Goal: Task Accomplishment & Management: Use online tool/utility

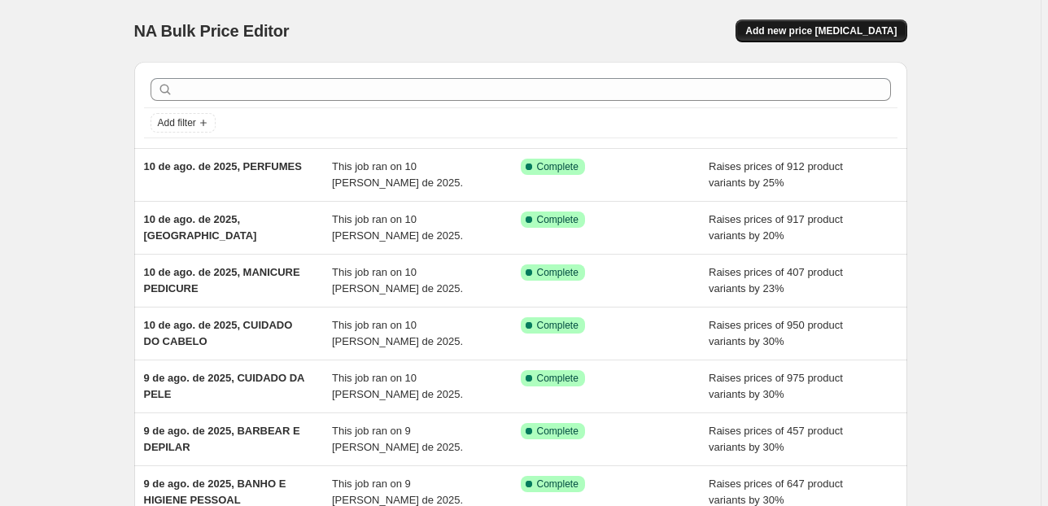
click at [810, 22] on button "Add new price change job" at bounding box center [821, 31] width 171 height 23
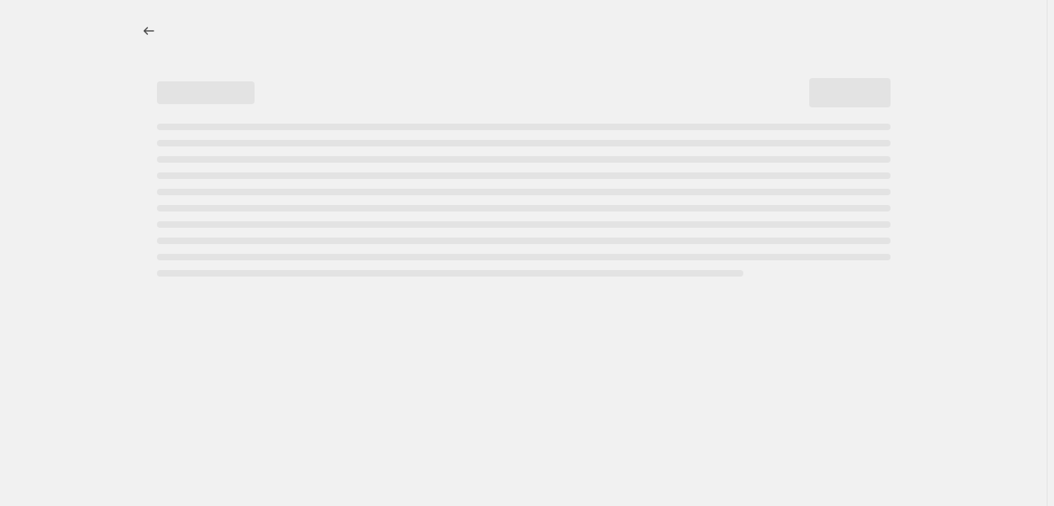
select select "percentage"
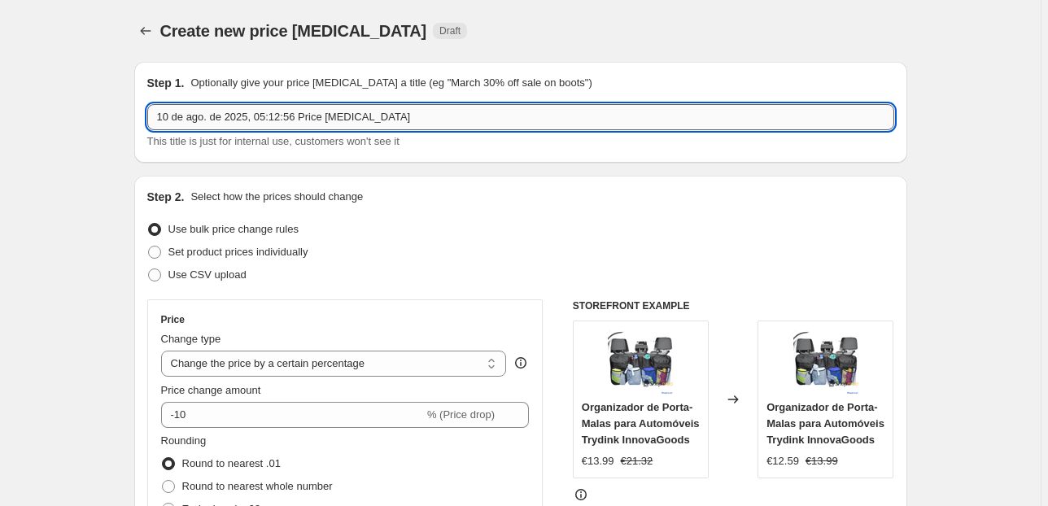
drag, startPoint x: 417, startPoint y: 112, endPoint x: 261, endPoint y: 124, distance: 155.8
click at [261, 124] on input "10 de ago. de 2025, 05:12:56 Price change job" at bounding box center [520, 117] width 747 height 26
type input "10 de ago. de 2025, utensilios e acessorios de beleza"
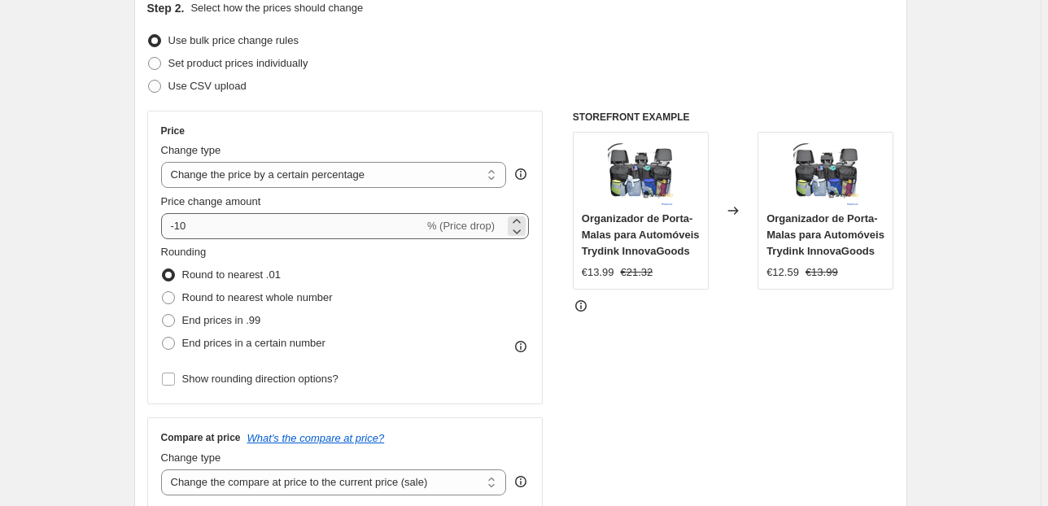
scroll to position [195, 0]
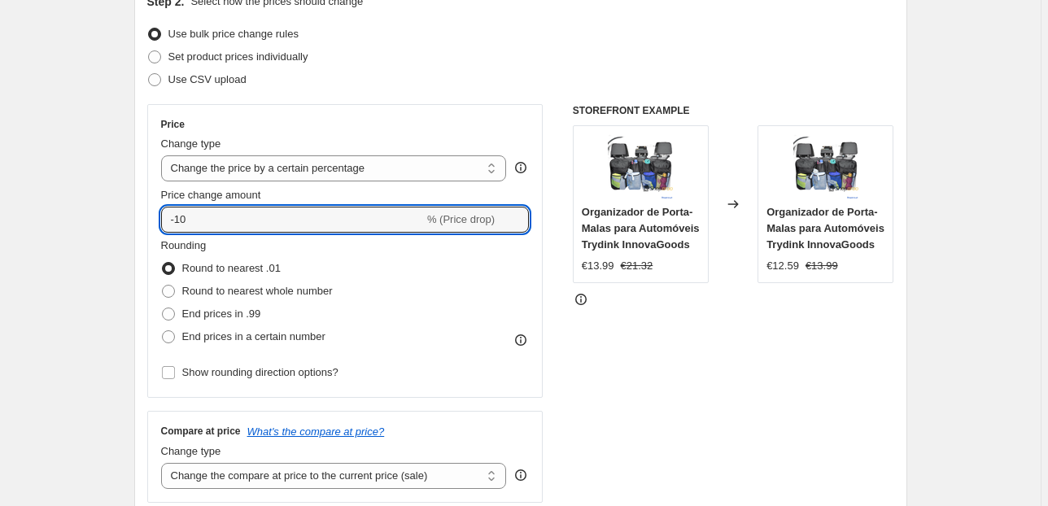
drag, startPoint x: 213, startPoint y: 218, endPoint x: 37, endPoint y: 221, distance: 176.6
type input "30"
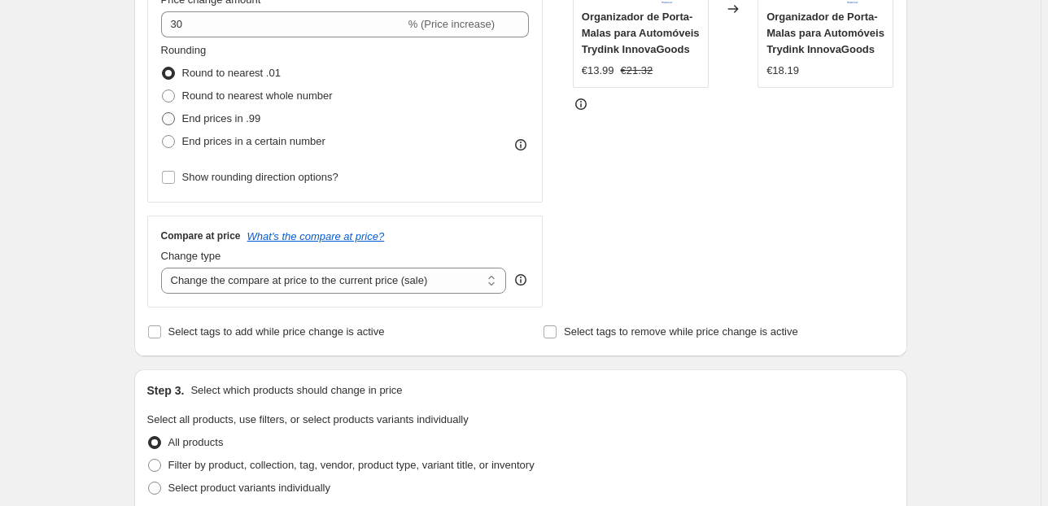
click at [186, 115] on span "End prices in .99" at bounding box center [221, 118] width 79 height 12
click at [163, 113] on input "End prices in .99" at bounding box center [162, 112] width 1 height 1
radio input "true"
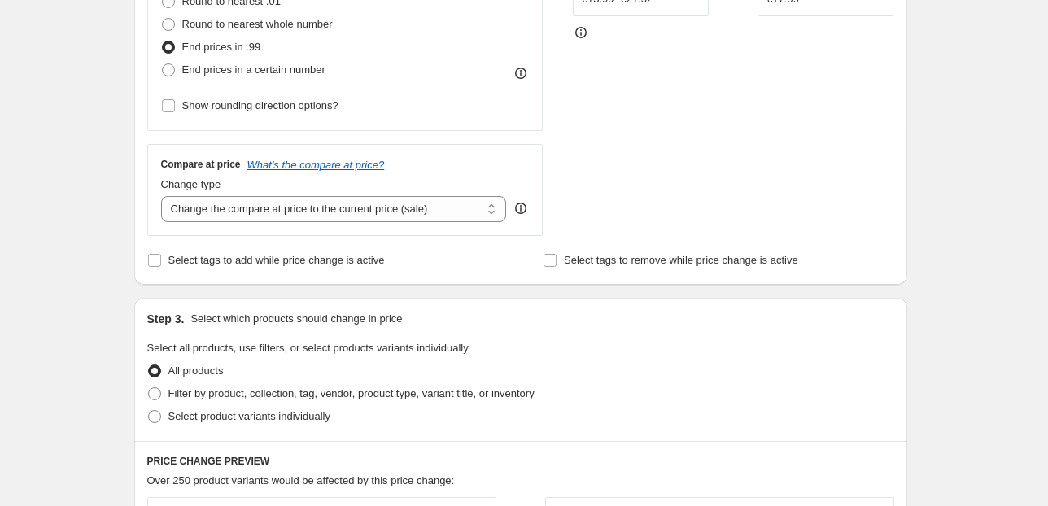
scroll to position [521, 0]
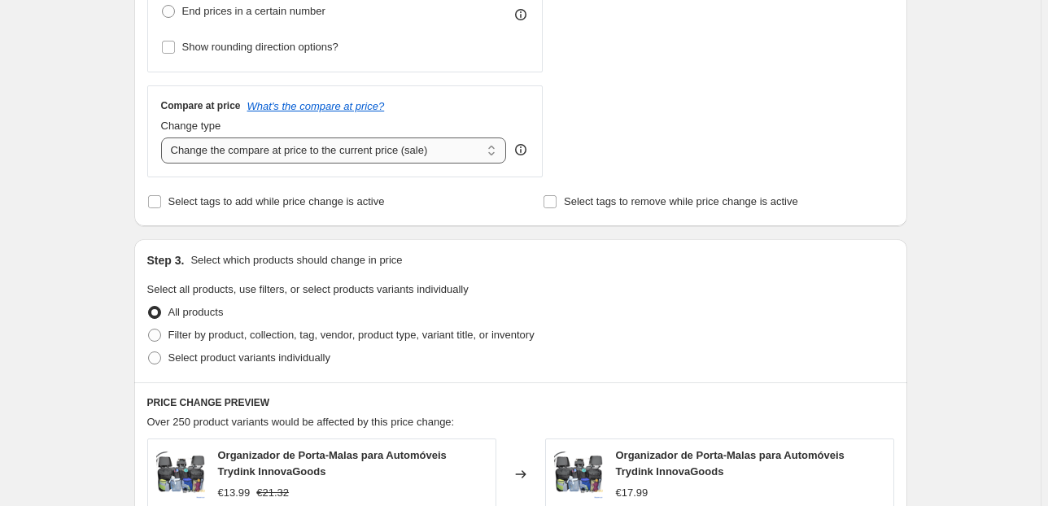
drag, startPoint x: 339, startPoint y: 144, endPoint x: 346, endPoint y: 150, distance: 8.6
click at [339, 144] on select "Change the compare at price to the current price (sale) Change the compare at p…" at bounding box center [334, 151] width 346 height 26
click at [420, 159] on select "Change the compare at price to the current price (sale) Change the compare at p…" at bounding box center [334, 151] width 346 height 26
select select "pp"
click at [164, 138] on select "Change the compare at price to the current price (sale) Change the compare at p…" at bounding box center [334, 151] width 346 height 26
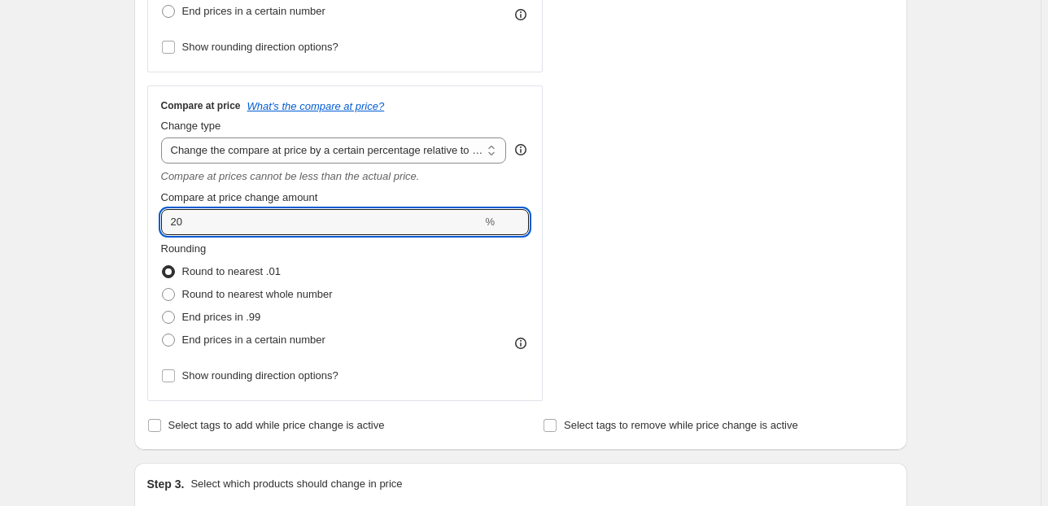
click at [148, 222] on div "Step 2. Select how the prices should change Use bulk price change rules Set pro…" at bounding box center [520, 52] width 773 height 795
type input "100"
click at [135, 221] on div "Step 1. Optionally give your price change job a title (eg "March 30% off sale o…" at bounding box center [514, 392] width 786 height 1728
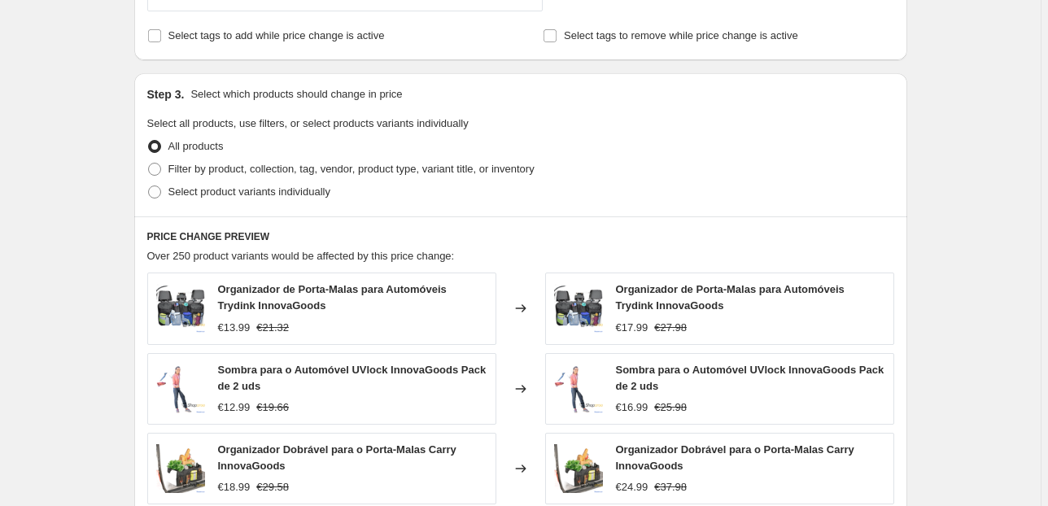
scroll to position [911, 0]
click at [168, 164] on label "Filter by product, collection, tag, vendor, product type, variant title, or inv…" at bounding box center [340, 168] width 387 height 23
click at [149, 163] on input "Filter by product, collection, tag, vendor, product type, variant title, or inv…" at bounding box center [148, 162] width 1 height 1
radio input "true"
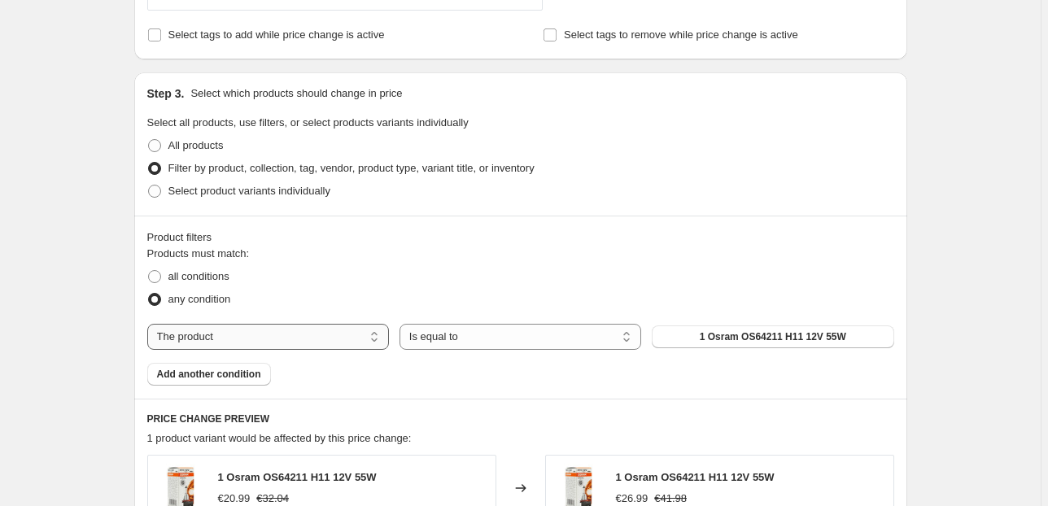
click at [343, 339] on select "The product The product's collection The product's vendor The product's status …" at bounding box center [268, 337] width 242 height 26
select select "collection"
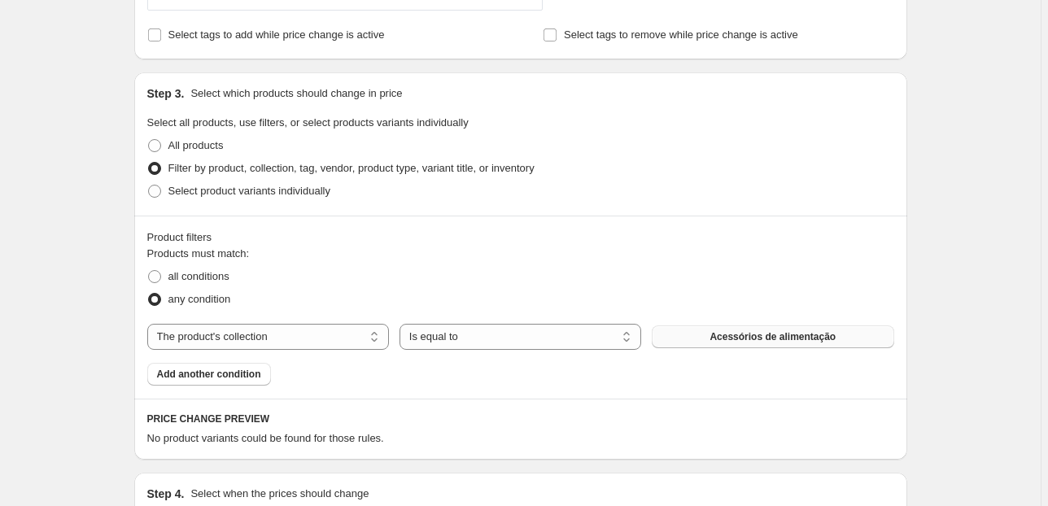
click at [766, 341] on button "Acessórios de alimentação" at bounding box center [773, 336] width 242 height 23
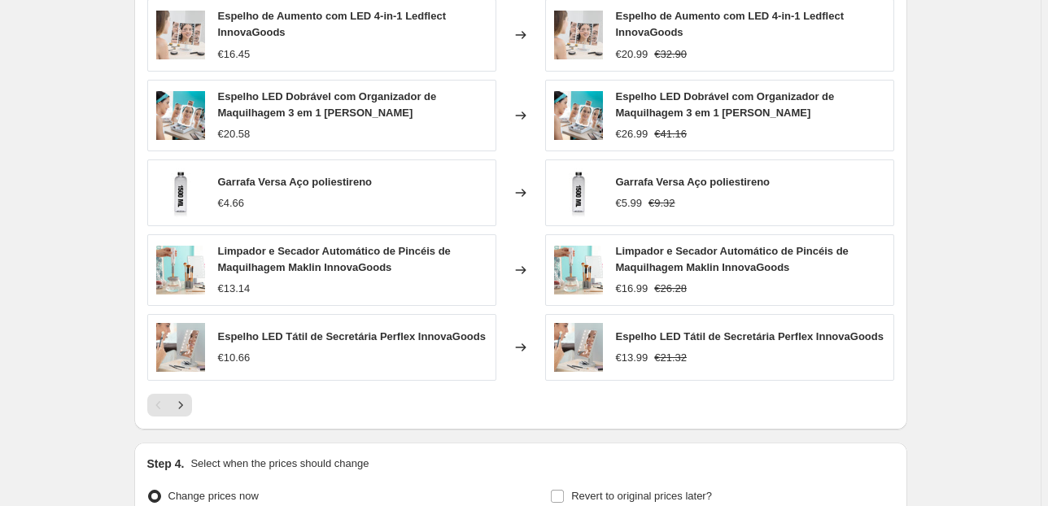
scroll to position [1539, 0]
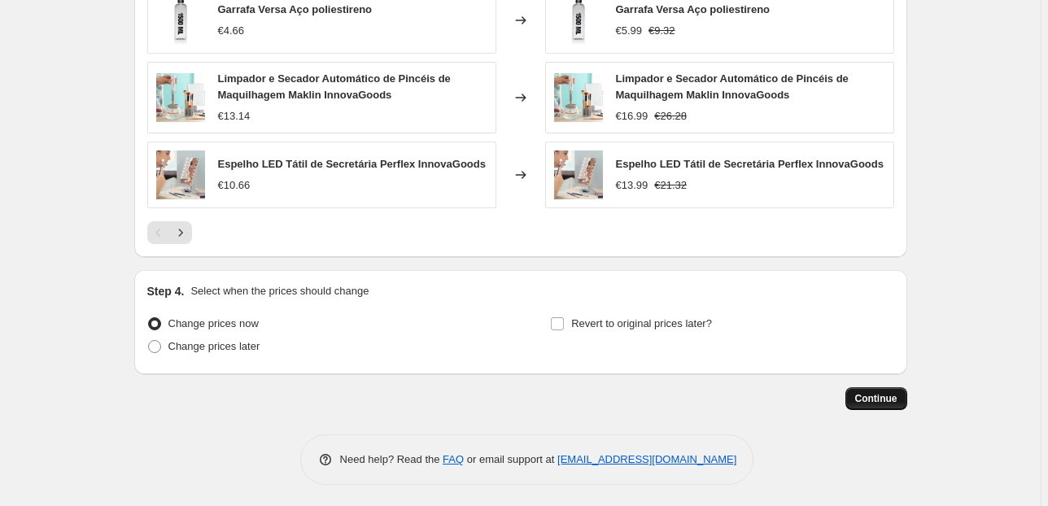
click at [858, 399] on button "Continue" at bounding box center [876, 398] width 62 height 23
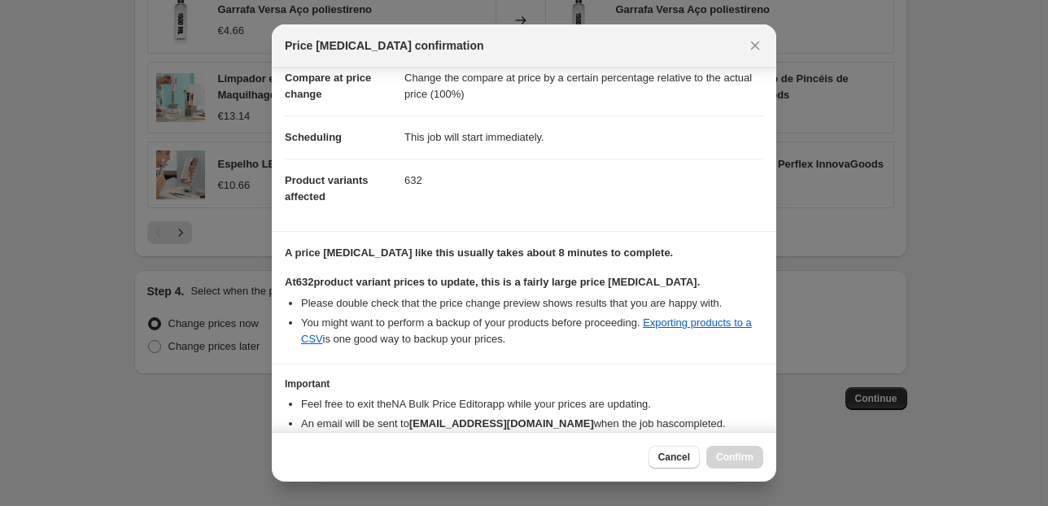
scroll to position [166, 0]
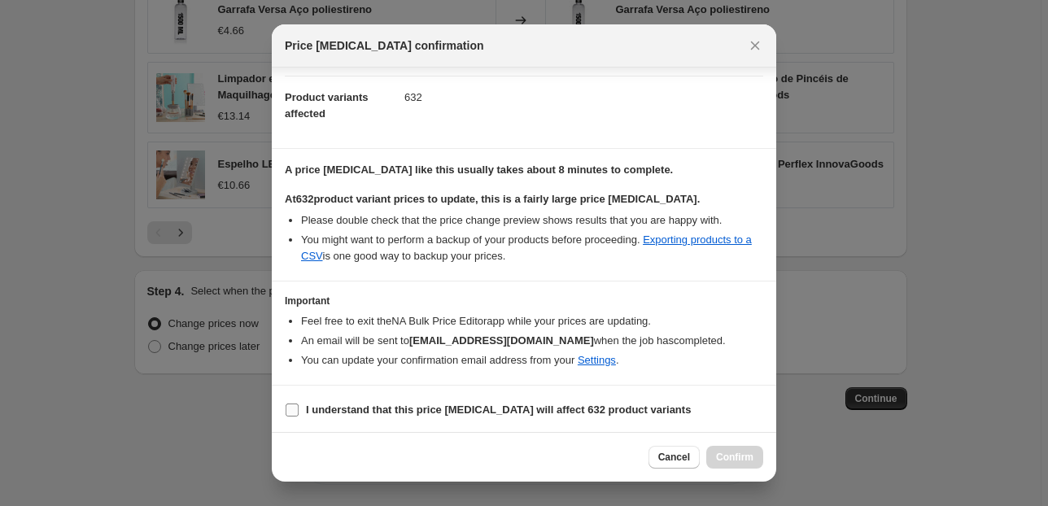
drag, startPoint x: 325, startPoint y: 407, endPoint x: 348, endPoint y: 417, distance: 25.5
click at [324, 407] on b "I understand that this price change job will affect 632 product variants" at bounding box center [498, 410] width 385 height 12
click at [299, 407] on input "I understand that this price change job will affect 632 product variants" at bounding box center [292, 410] width 13 height 13
checkbox input "true"
click at [735, 456] on span "Confirm" at bounding box center [734, 457] width 37 height 13
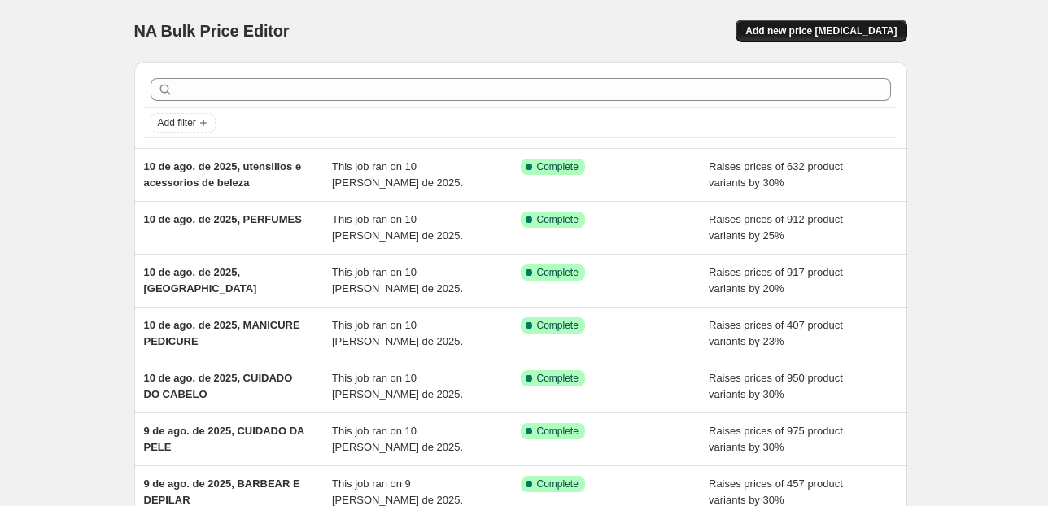
click at [820, 30] on span "Add new price [MEDICAL_DATA]" at bounding box center [820, 30] width 151 height 13
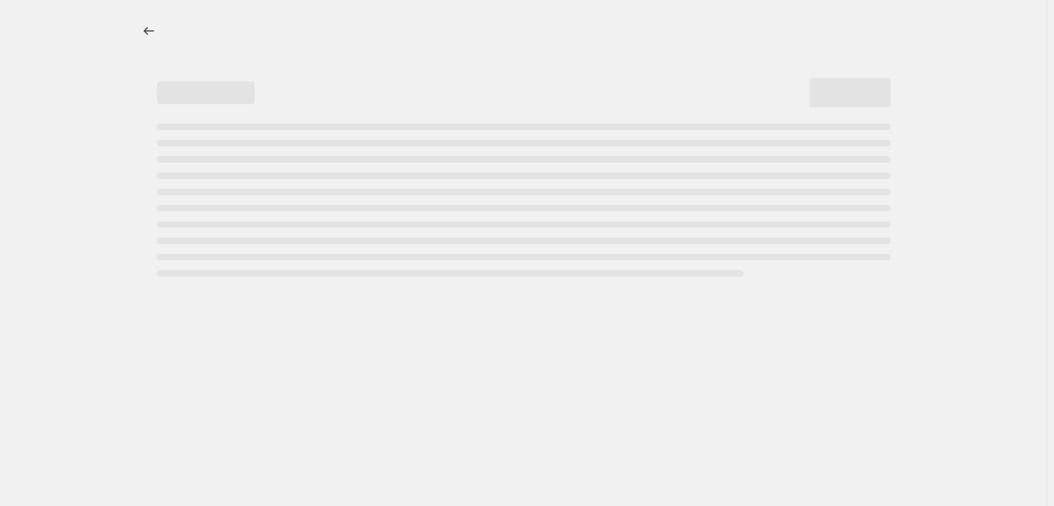
select select "percentage"
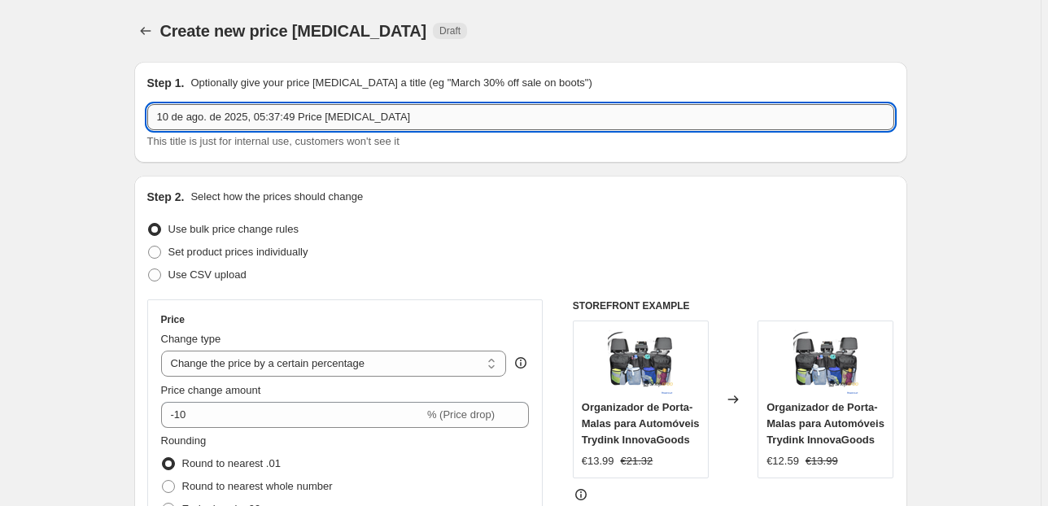
drag, startPoint x: 443, startPoint y: 122, endPoint x: 264, endPoint y: 126, distance: 178.2
click at [264, 126] on input "10 de ago. de 2025, 05:37:49 Price [MEDICAL_DATA]" at bounding box center [520, 117] width 747 height 26
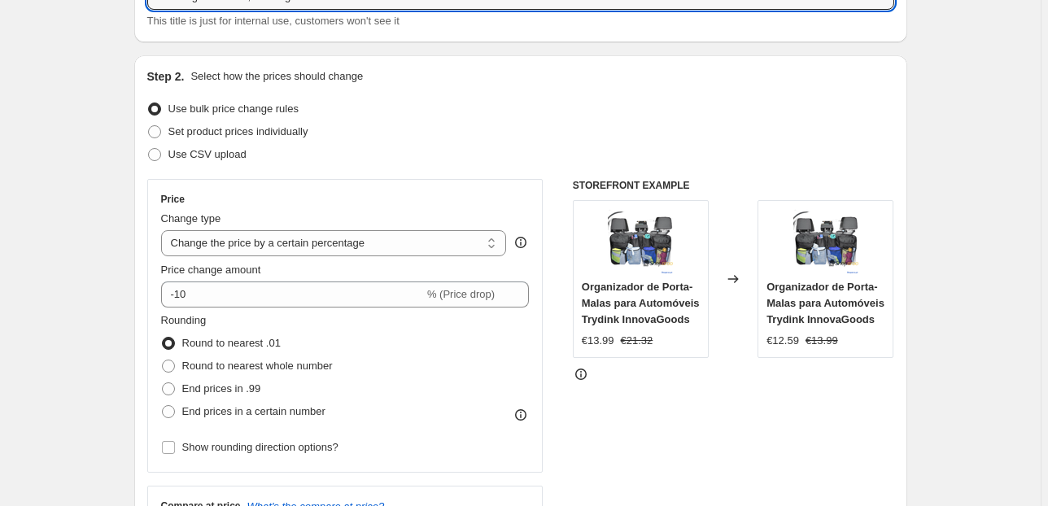
scroll to position [130, 0]
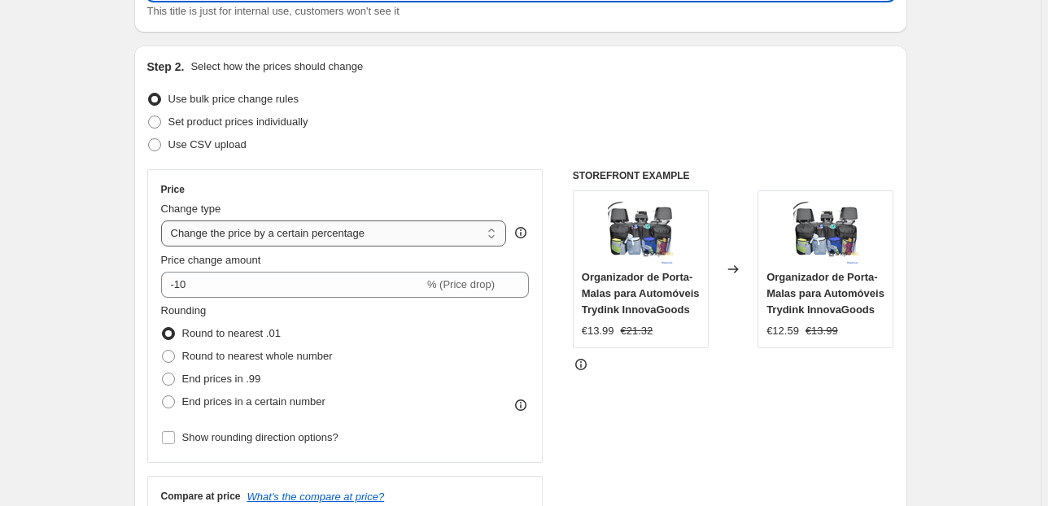
type input "10 de ago. de 2025, Massagem erotica"
click at [417, 232] on select "Change the price to a certain amount Change the price by a certain amount Chang…" at bounding box center [334, 233] width 346 height 26
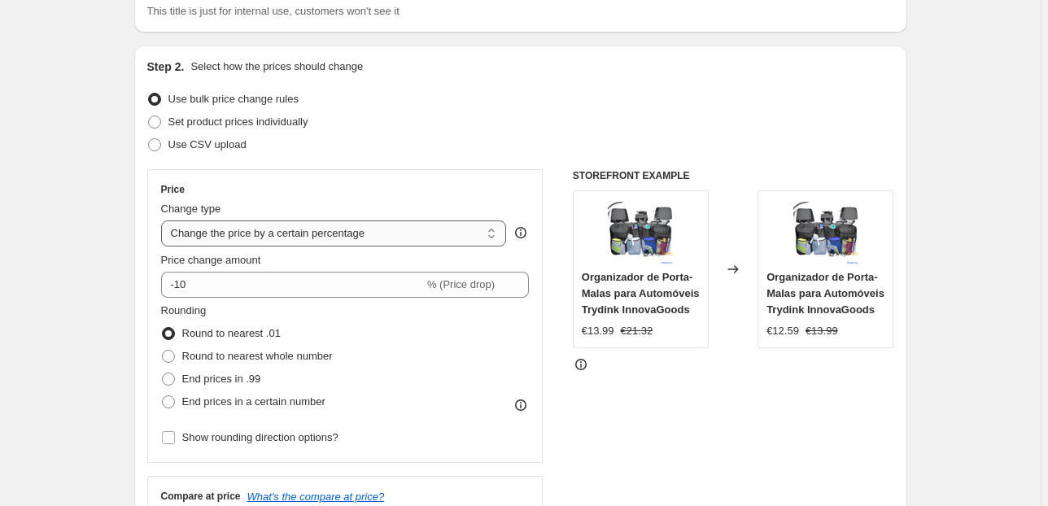
click at [415, 232] on select "Change the price to a certain amount Change the price by a certain amount Chang…" at bounding box center [334, 233] width 346 height 26
click at [421, 202] on div "Change type" at bounding box center [334, 209] width 346 height 16
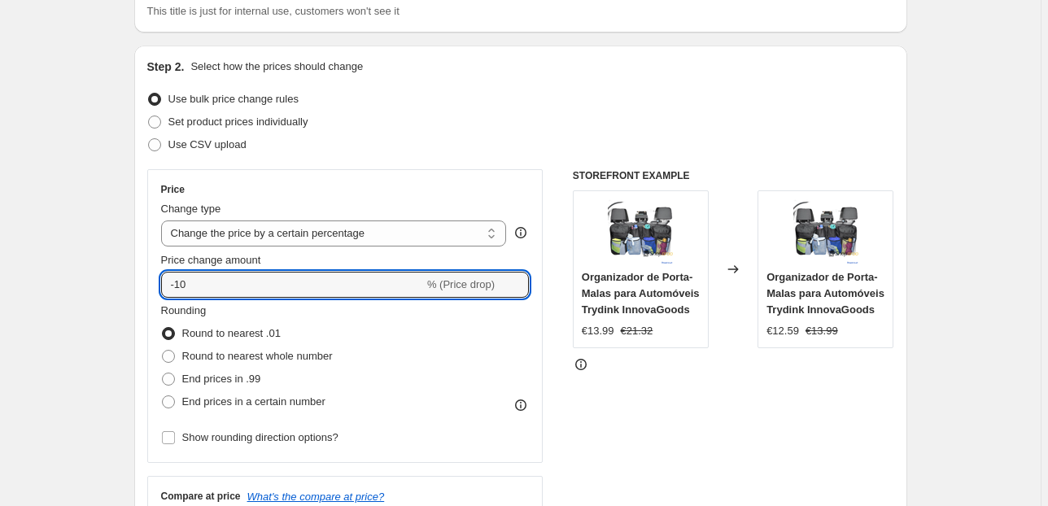
click at [0, 312] on html "Home Settings Plans Skip to content Create new price [MEDICAL_DATA]. This page …" at bounding box center [524, 123] width 1048 height 506
type input "23"
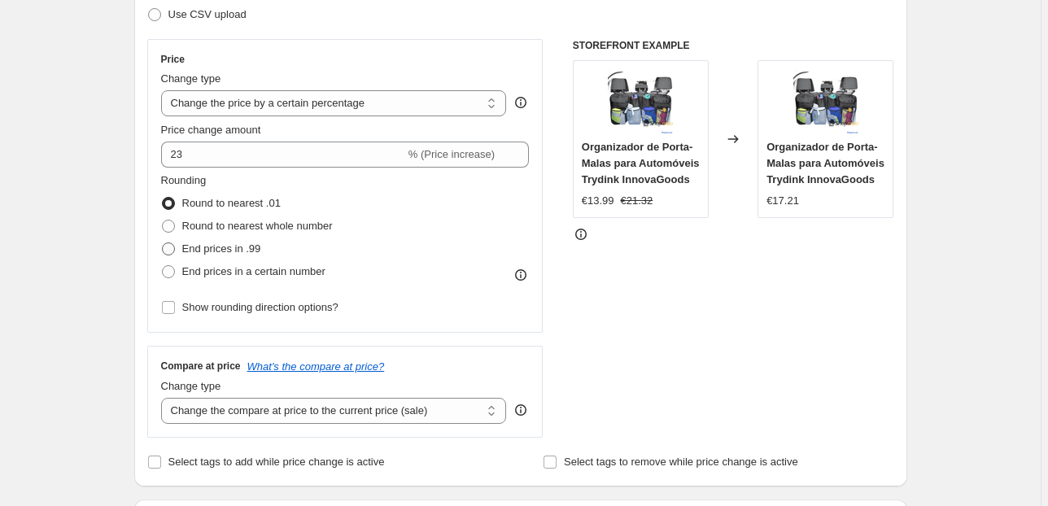
click at [238, 247] on span "End prices in .99" at bounding box center [221, 248] width 79 height 12
click at [163, 243] on input "End prices in .99" at bounding box center [162, 242] width 1 height 1
radio input "true"
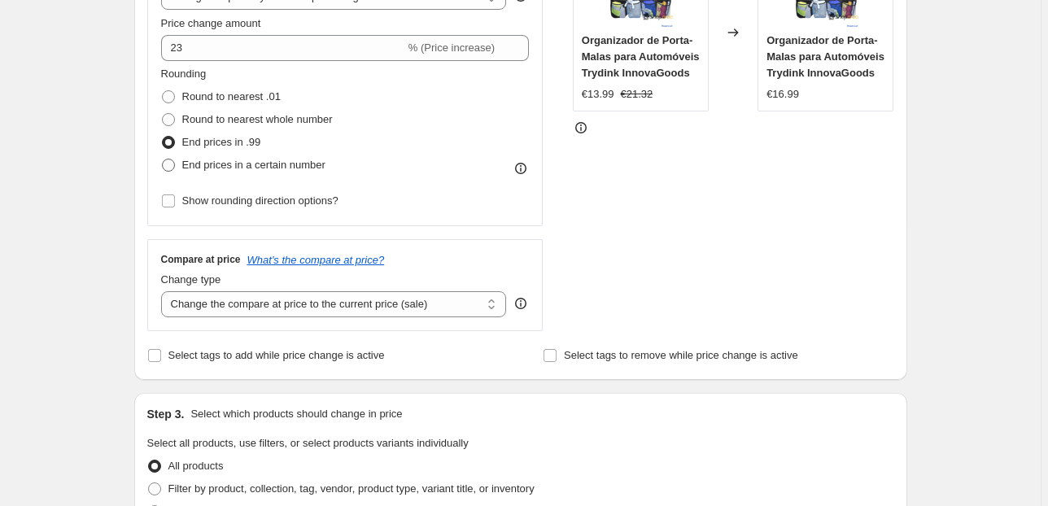
scroll to position [391, 0]
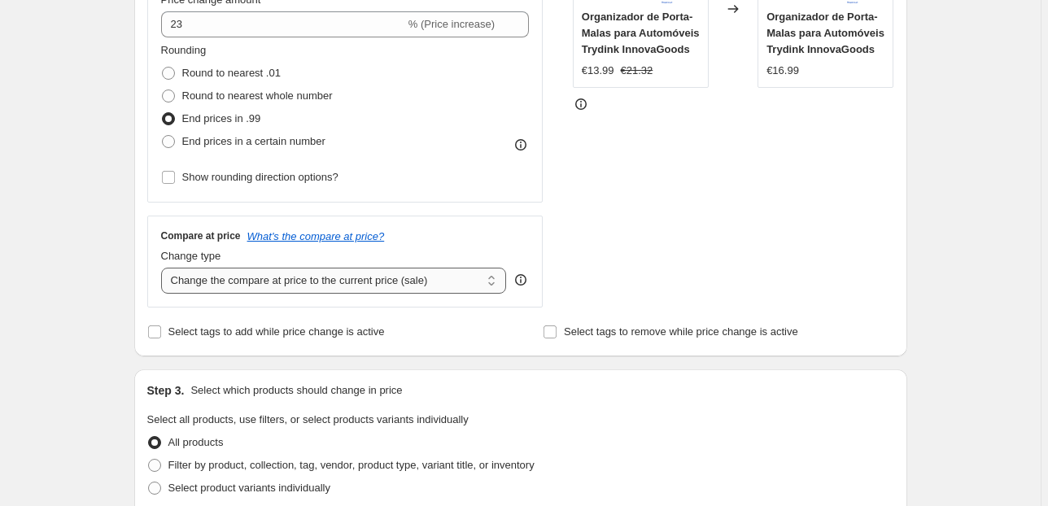
click at [260, 290] on select "Change the compare at price to the current price (sale) Change the compare at p…" at bounding box center [334, 281] width 346 height 26
select select "pp"
click at [164, 268] on select "Change the compare at price to the current price (sale) Change the compare at p…" at bounding box center [334, 281] width 346 height 26
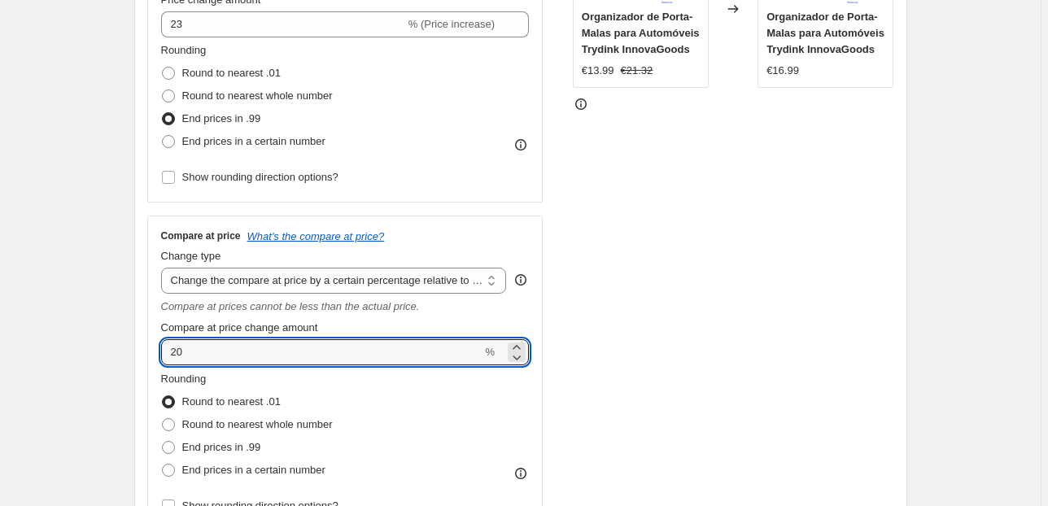
drag, startPoint x: 196, startPoint y: 348, endPoint x: 159, endPoint y: 351, distance: 36.7
click at [159, 351] on div "Compare at price What's the compare at price? Change type Change the compare at…" at bounding box center [345, 374] width 396 height 316
type input "2"
type input "100"
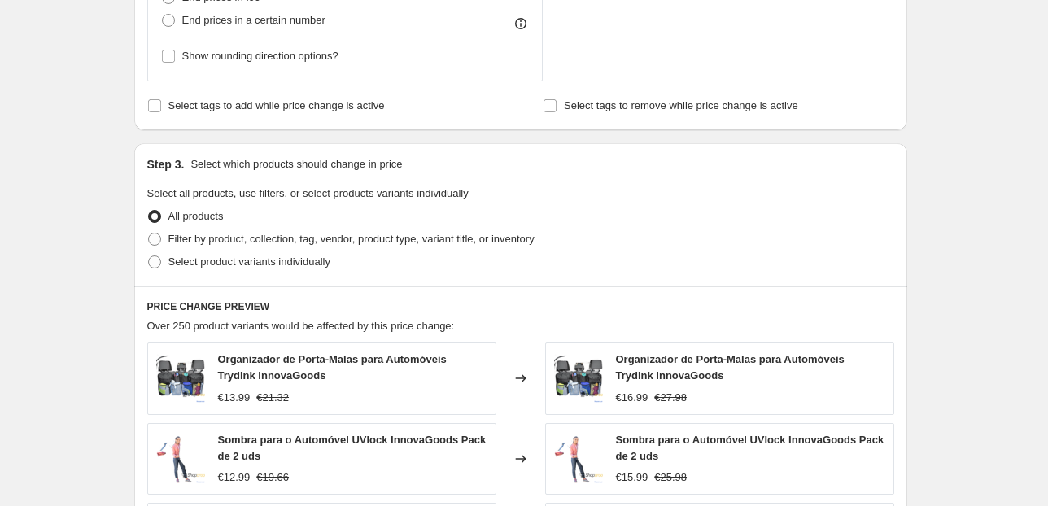
scroll to position [846, 0]
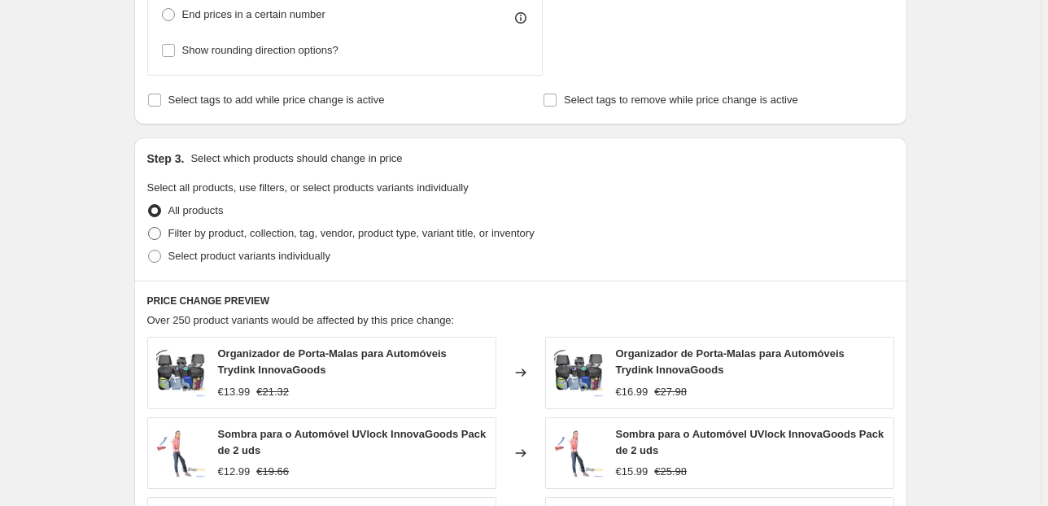
click at [240, 234] on span "Filter by product, collection, tag, vendor, product type, variant title, or inv…" at bounding box center [351, 233] width 366 height 12
click at [149, 228] on input "Filter by product, collection, tag, vendor, product type, variant title, or inv…" at bounding box center [148, 227] width 1 height 1
radio input "true"
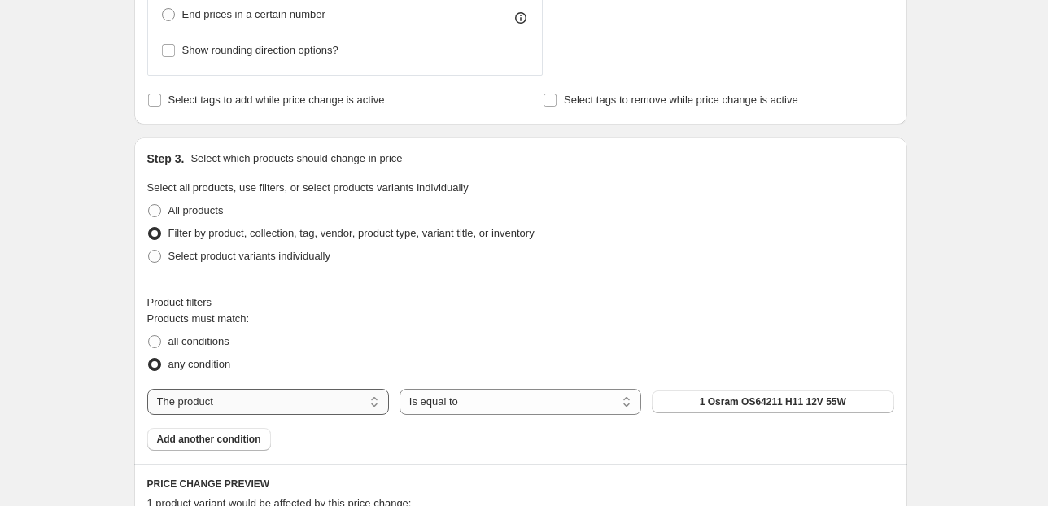
click at [358, 394] on select "The product The product's collection The product's vendor The product's status …" at bounding box center [268, 402] width 242 height 26
select select "collection"
click at [734, 391] on button "Acessórios de alimentação" at bounding box center [773, 402] width 242 height 23
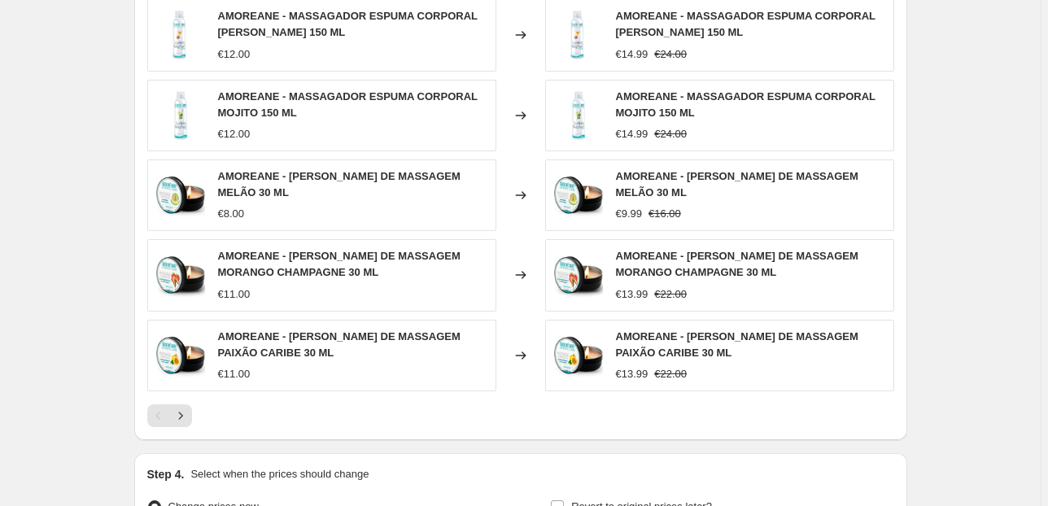
scroll to position [1545, 0]
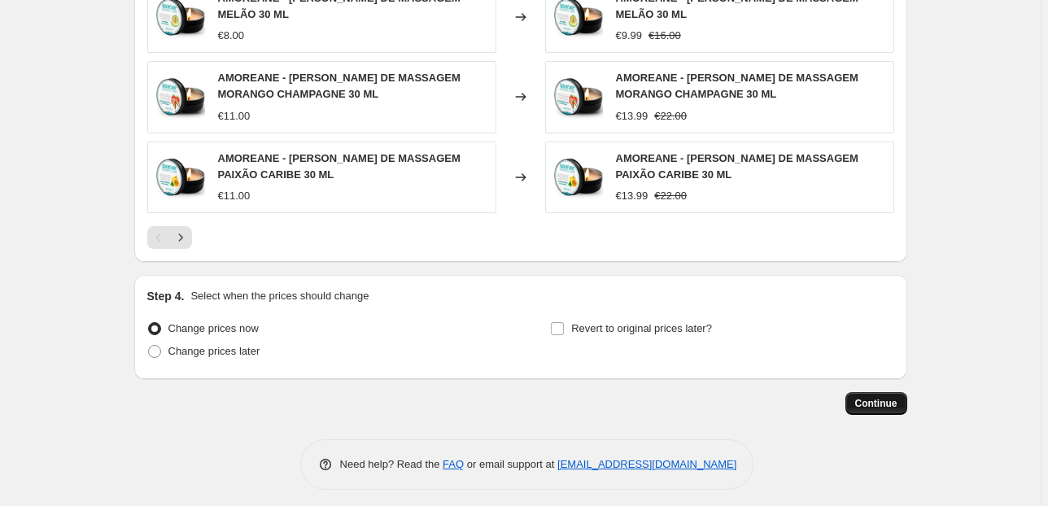
click at [882, 392] on button "Continue" at bounding box center [876, 403] width 62 height 23
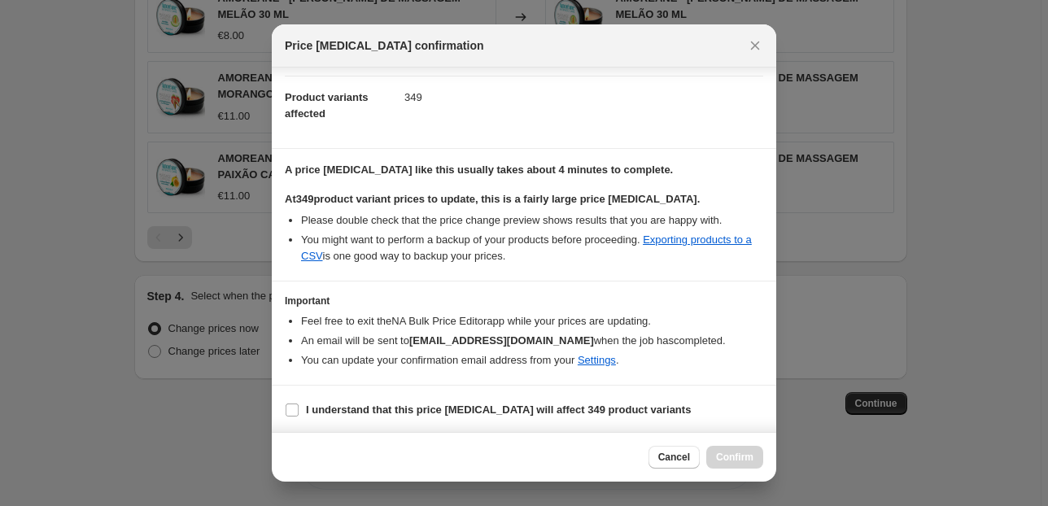
scroll to position [166, 0]
drag, startPoint x: 293, startPoint y: 404, endPoint x: 374, endPoint y: 418, distance: 82.7
click at [293, 404] on input "I understand that this price [MEDICAL_DATA] will affect 349 product variants" at bounding box center [292, 410] width 13 height 13
checkbox input "true"
click at [739, 461] on span "Confirm" at bounding box center [734, 457] width 37 height 13
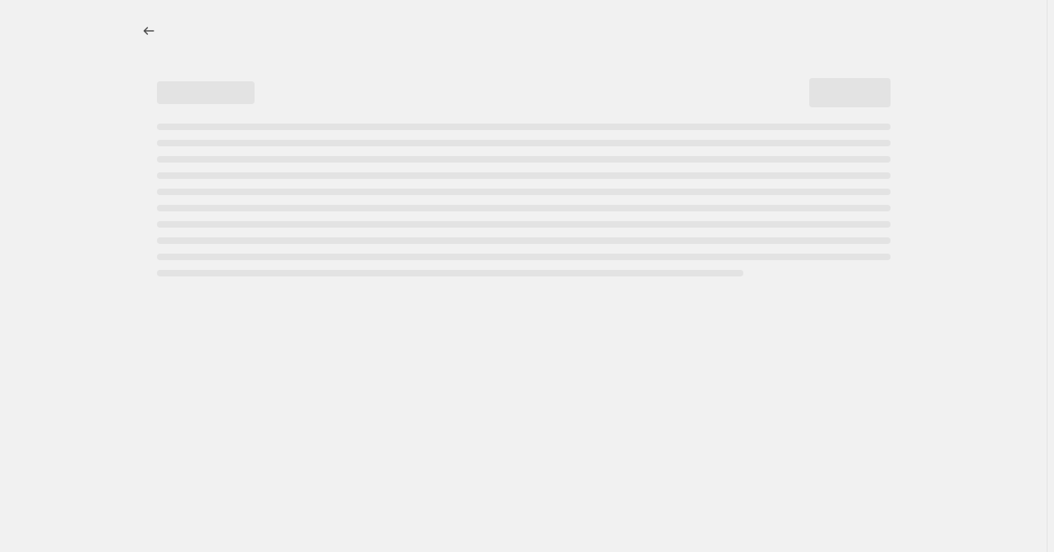
select select "percentage"
select select "pp"
select select "collection"
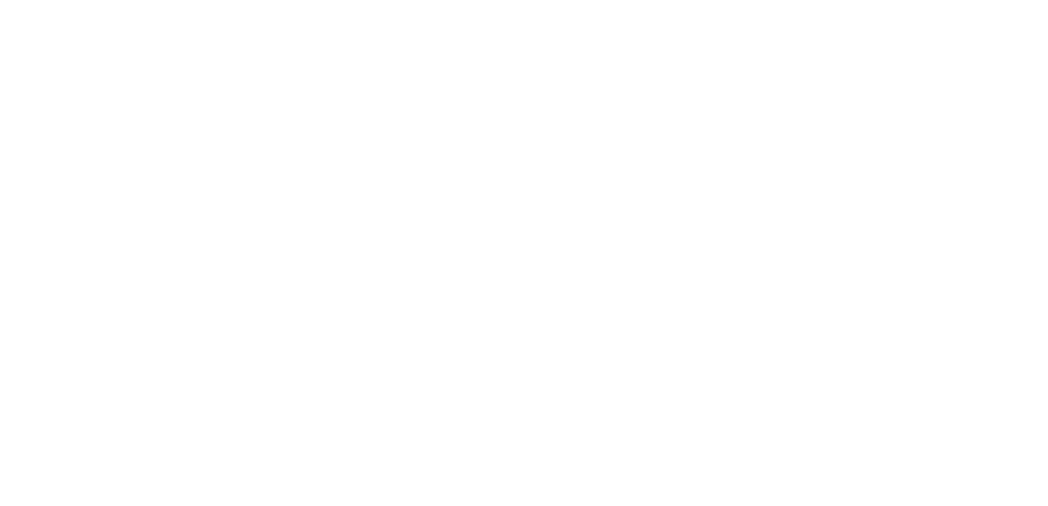
select select "percentage"
select select "pp"
select select "collection"
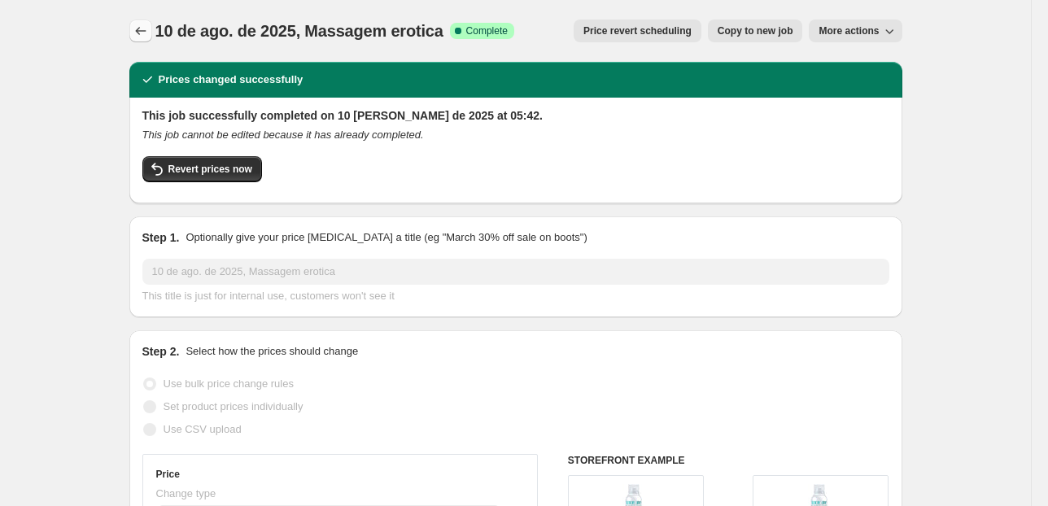
click at [134, 26] on button "Price change jobs" at bounding box center [140, 31] width 23 height 23
